Goal: Transaction & Acquisition: Purchase product/service

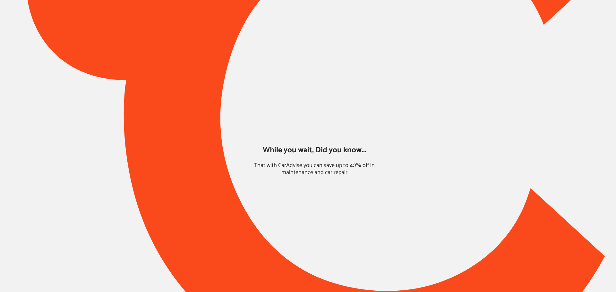
type input "*****"
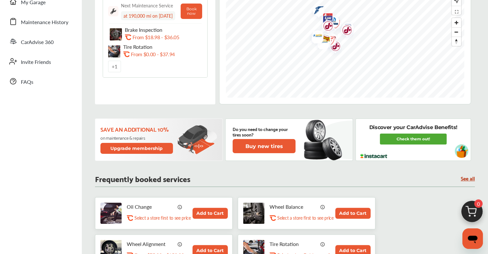
scroll to position [160, 0]
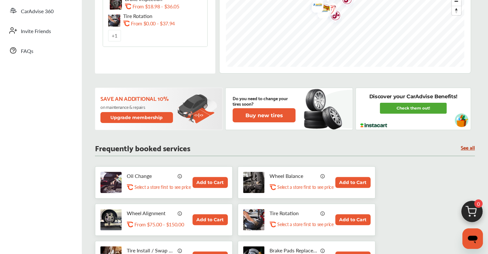
click at [405, 118] on div "Discover your CarAdvise Benefits! Check them out!" at bounding box center [412, 109] width 115 height 42
click at [409, 109] on link "Check them out!" at bounding box center [413, 108] width 67 height 11
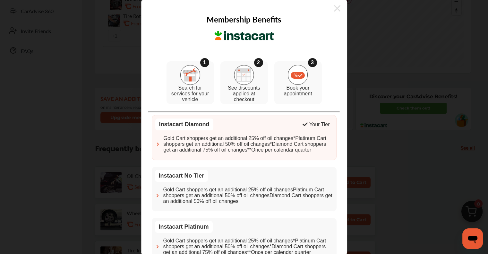
click at [334, 7] on icon at bounding box center [337, 8] width 6 height 10
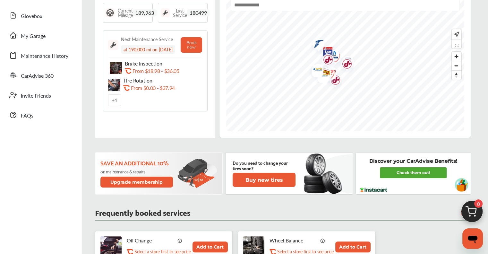
scroll to position [96, 0]
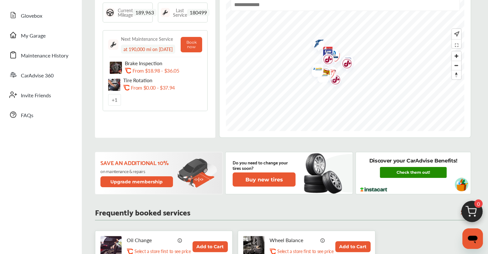
click at [411, 169] on link "Check them out!" at bounding box center [413, 172] width 67 height 11
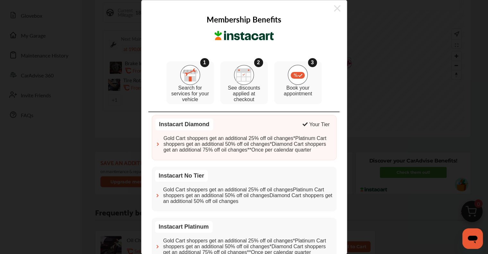
click at [334, 8] on icon at bounding box center [337, 8] width 6 height 6
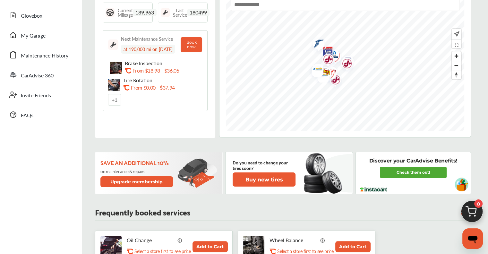
click at [472, 210] on img at bounding box center [471, 213] width 31 height 31
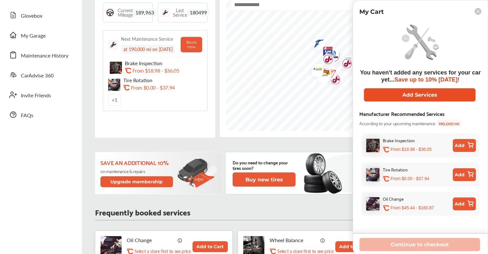
click at [407, 99] on button "Add Services" at bounding box center [420, 94] width 112 height 13
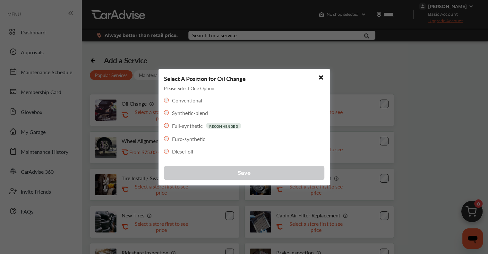
click at [217, 171] on button "Save" at bounding box center [244, 173] width 160 height 14
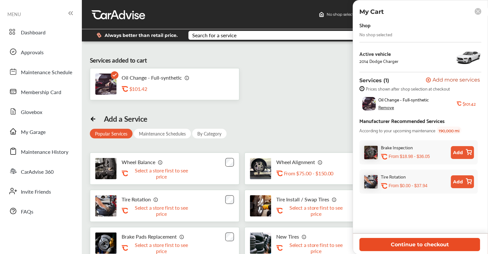
click at [436, 248] on button "Continue to checkout" at bounding box center [419, 244] width 121 height 13
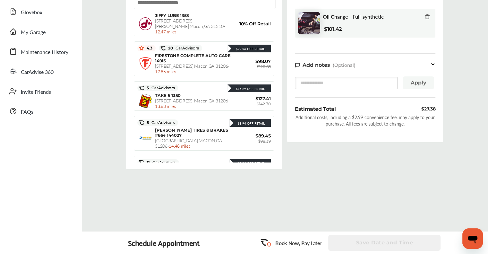
scroll to position [224, 0]
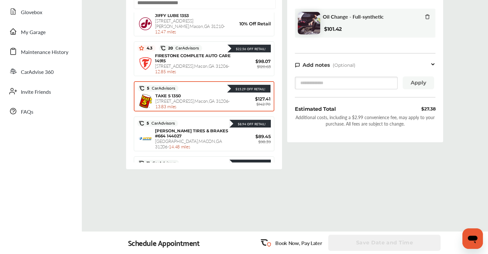
click at [208, 98] on span "[STREET_ADDRESS] - 13.83 miles" at bounding box center [192, 104] width 74 height 12
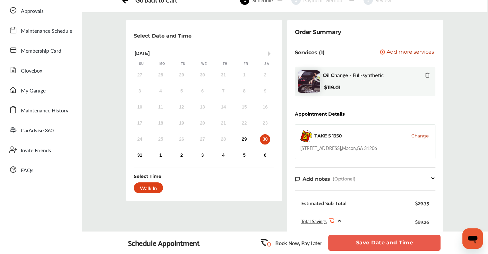
scroll to position [0, 0]
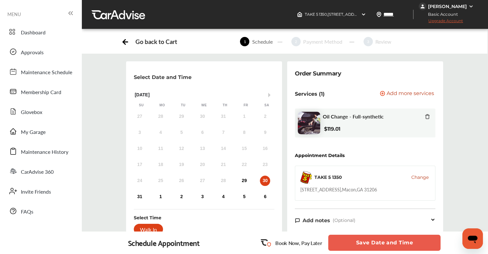
click at [470, 5] on img at bounding box center [470, 6] width 5 height 5
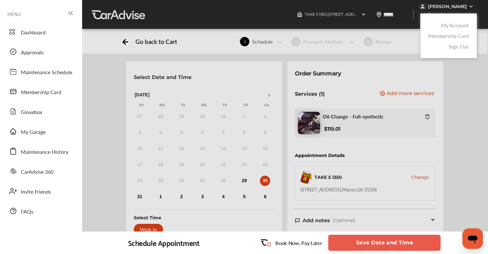
click at [444, 37] on link "Membership Card" at bounding box center [448, 35] width 40 height 7
